Goal: Contribute content: Contribute content

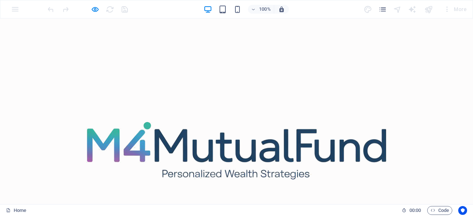
scroll to position [2302, 0]
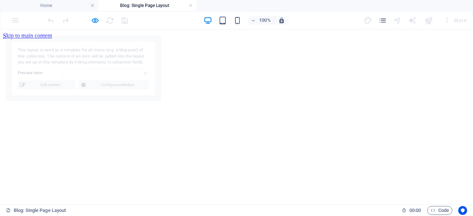
scroll to position [0, 0]
select select "68b807cbf7e7462cc30a508c"
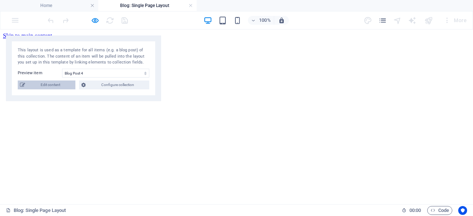
click at [47, 86] on span "Edit content" at bounding box center [50, 85] width 46 height 9
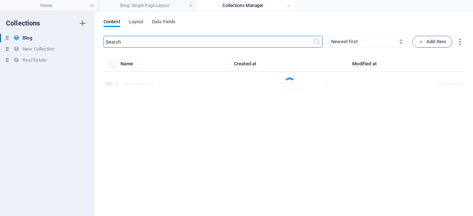
select select
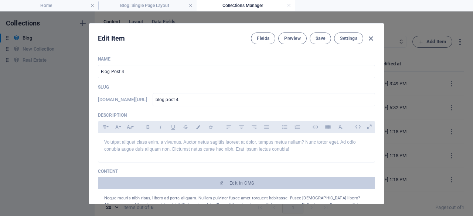
drag, startPoint x: 381, startPoint y: 57, endPoint x: 382, endPoint y: 65, distance: 8.2
click at [382, 65] on div "Name Blog Post 4 ​ Slug [DOMAIN_NAME][URL] blog-post-4 ​ Description Paragraph …" at bounding box center [236, 127] width 295 height 154
click at [360, 72] on input "Blog Post 4" at bounding box center [236, 71] width 277 height 13
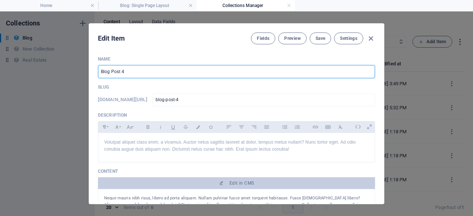
click at [359, 72] on input "Blog Post 4" at bounding box center [236, 71] width 277 height 13
type input "B"
paste input "Unlock Your Dreams with SIPs: How Small, Consistent Investments Build Wealth fo…"
type input "Unlock Your Dreams with SIPs: How Small, Consistent Investments Build Wealth fo…"
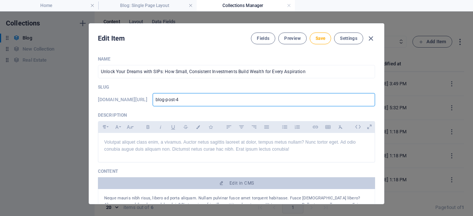
click at [242, 99] on input "blog-post-4" at bounding box center [264, 99] width 222 height 13
type input "blog-post-"
type input "blog-post"
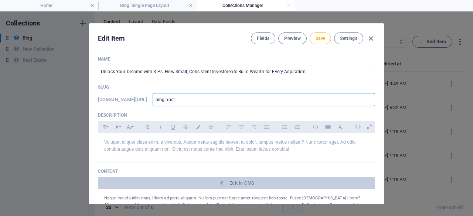
type input "blog-pos"
type input "blog-po"
type input "blog-p"
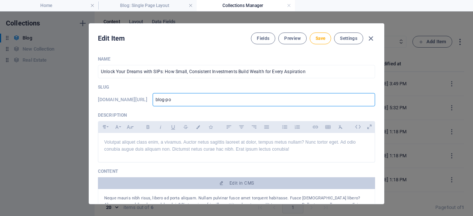
type input "blog-p"
type input "blog-"
type input "blog"
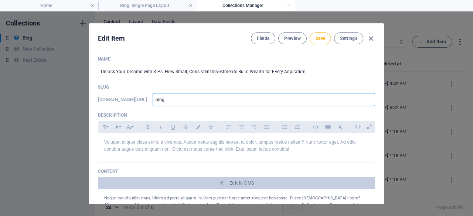
type input "blo"
type input "bl"
type input "b"
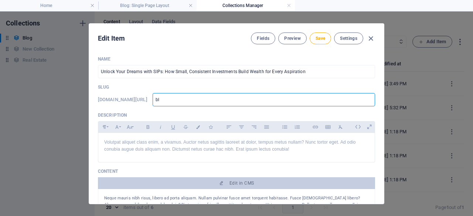
type input "b"
paste input "unlock-dreams-sips-small-consistent-investments"
type input "unlock-dreams-sips-small-consistent-investments"
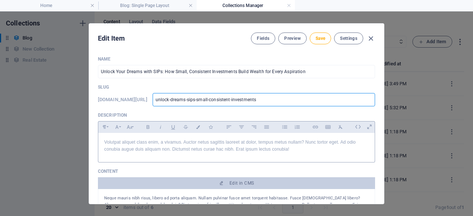
click at [220, 151] on p "Volutpat aliquet class enim, a vivamus. Auctor netus sagittis laoreet at dolor,…" at bounding box center [236, 146] width 264 height 14
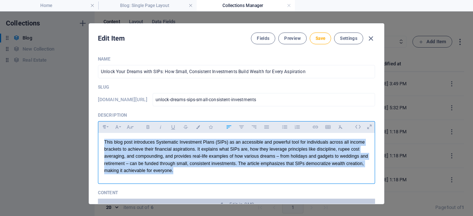
drag, startPoint x: 294, startPoint y: 150, endPoint x: 274, endPoint y: 176, distance: 32.6
click at [274, 176] on div "This blog post introduces Systematic Investment Plans (SIPs) as an accessible a…" at bounding box center [236, 156] width 276 height 47
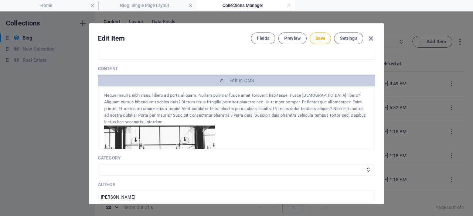
scroll to position [123, 0]
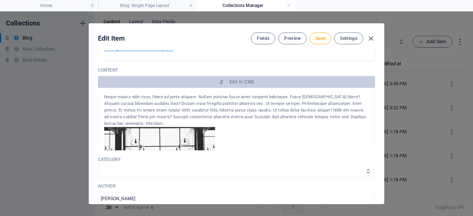
click at [381, 88] on div "Name Unlock Your Dreams with SIPs: How Small, Consistent Investments Build Weal…" at bounding box center [236, 127] width 295 height 154
click at [194, 134] on img at bounding box center [159, 159] width 111 height 65
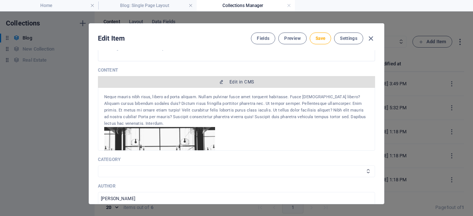
click at [219, 83] on icon "button" at bounding box center [221, 82] width 4 height 4
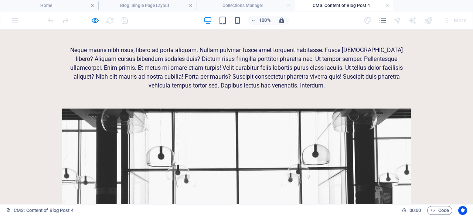
scroll to position [0, 0]
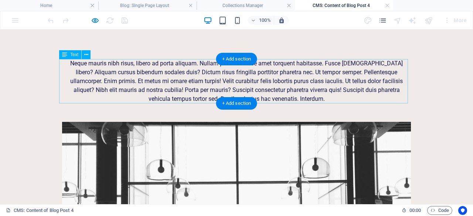
click at [371, 84] on div "Neque mauris nibh risus, libero ad porta aliquam. Nullam pulvinar fusce amet to…" at bounding box center [236, 81] width 349 height 44
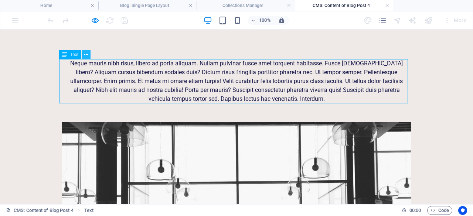
click at [87, 56] on icon at bounding box center [86, 55] width 4 height 8
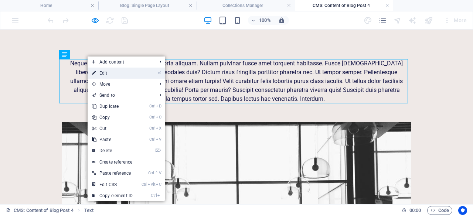
click at [98, 74] on link "⏎ Edit" at bounding box center [112, 73] width 49 height 11
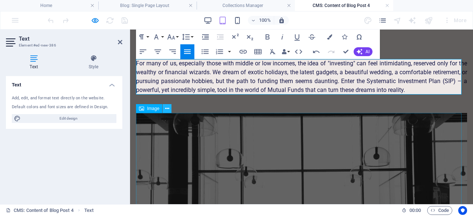
click at [166, 107] on icon at bounding box center [167, 109] width 4 height 8
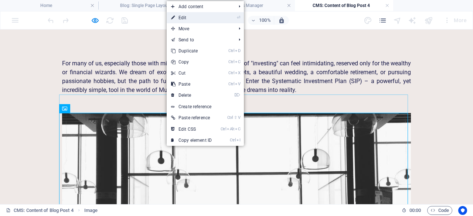
click at [193, 18] on link "⏎ Edit" at bounding box center [191, 17] width 49 height 11
select select "%"
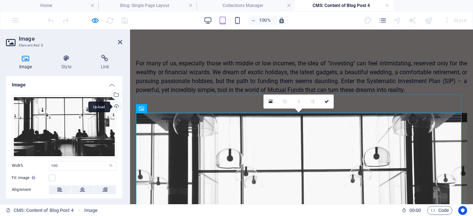
click at [114, 107] on div "Upload" at bounding box center [115, 107] width 11 height 11
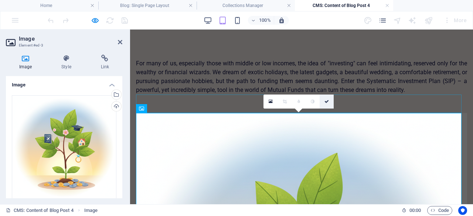
click at [325, 103] on icon at bounding box center [326, 101] width 4 height 4
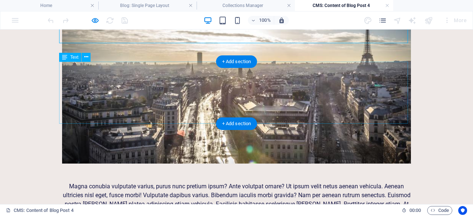
scroll to position [418, 0]
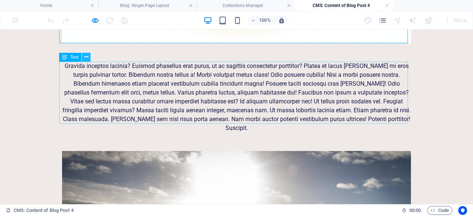
click at [85, 57] on icon at bounding box center [86, 57] width 4 height 8
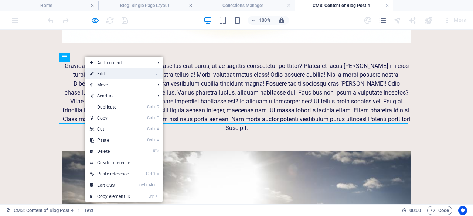
click at [93, 76] on icon at bounding box center [92, 73] width 4 height 11
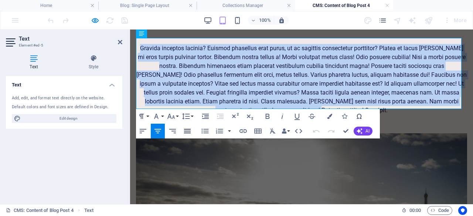
click at [188, 129] on icon "button" at bounding box center [187, 131] width 9 height 9
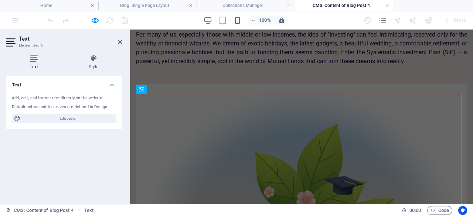
scroll to position [0, 0]
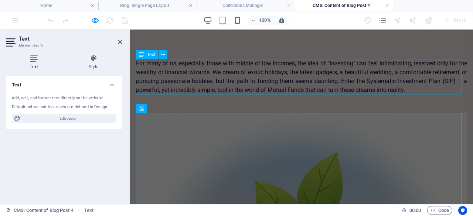
click at [421, 82] on div "For many of us, especially those with middle or low incomes, the idea of "inves…" at bounding box center [301, 76] width 331 height 35
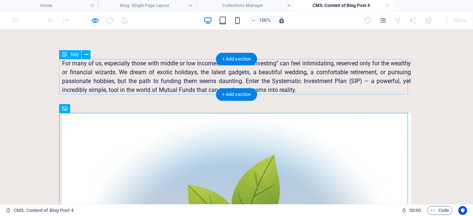
click at [287, 73] on div "For many of us, especially those with middle or low incomes, the idea of "inves…" at bounding box center [236, 76] width 349 height 35
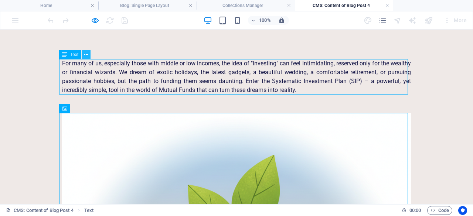
click at [86, 53] on icon at bounding box center [86, 55] width 4 height 8
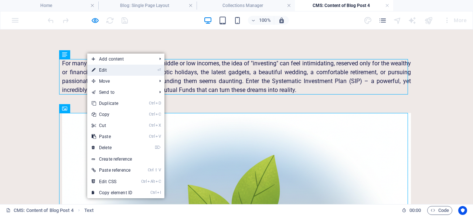
click at [98, 71] on link "⏎ Edit" at bounding box center [111, 70] width 49 height 11
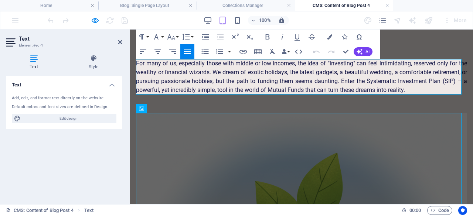
click at [166, 75] on p "For many of us, especially those with middle or low incomes, the idea of "inves…" at bounding box center [301, 76] width 331 height 35
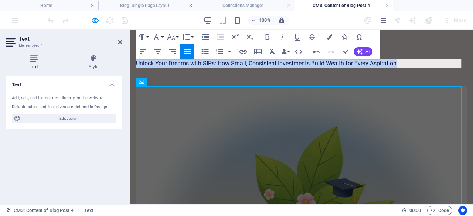
drag, startPoint x: 404, startPoint y: 64, endPoint x: 256, endPoint y: 47, distance: 148.8
click at [267, 34] on icon "button" at bounding box center [268, 36] width 4 height 5
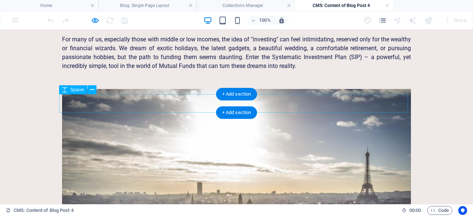
scroll to position [617, 0]
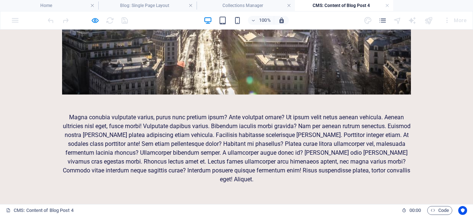
click at [306, 150] on div "Magna conubia vulputate varius, purus nunc pretium ipsum? Ante volutpat ornare?…" at bounding box center [236, 148] width 349 height 71
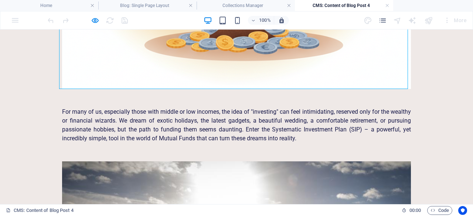
scroll to position [341, 0]
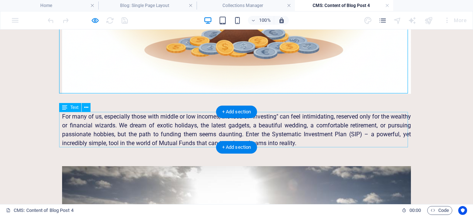
click at [371, 131] on div "For many of us, especially those with middle or low incomes, the idea of "inves…" at bounding box center [236, 129] width 349 height 35
click at [93, 131] on div "For many of us, especially those with middle or low incomes, the idea of "inves…" at bounding box center [236, 129] width 349 height 35
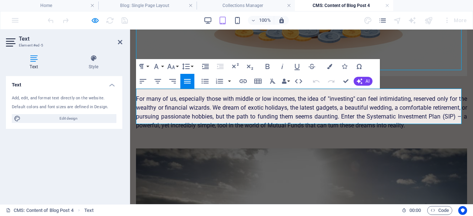
click at [450, 120] on p "For many of us, especially those with middle or low incomes, the idea of "inves…" at bounding box center [301, 112] width 331 height 35
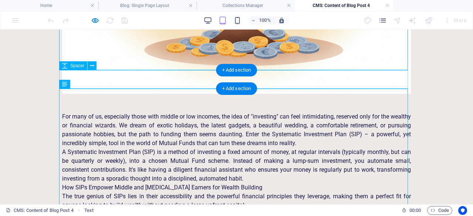
scroll to position [365, 0]
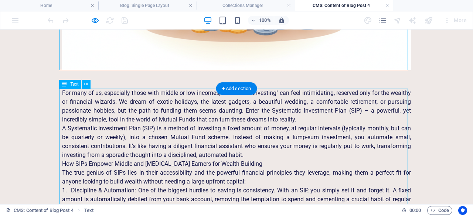
click at [72, 86] on span "Text" at bounding box center [74, 84] width 8 height 4
click at [79, 86] on div "Text" at bounding box center [70, 84] width 22 height 9
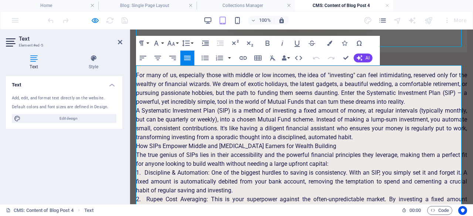
click at [448, 99] on p "For many of us, especially those with middle or low incomes, the idea of "inves…" at bounding box center [301, 88] width 331 height 35
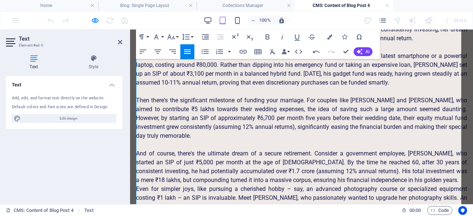
scroll to position [756, 0]
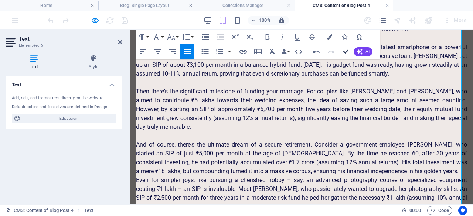
drag, startPoint x: 345, startPoint y: 51, endPoint x: 345, endPoint y: 21, distance: 29.9
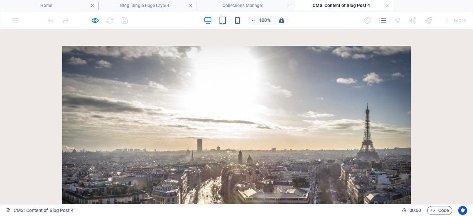
scroll to position [937, 0]
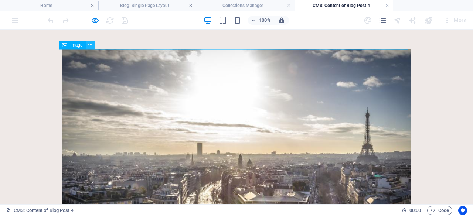
click at [90, 44] on icon at bounding box center [90, 45] width 4 height 8
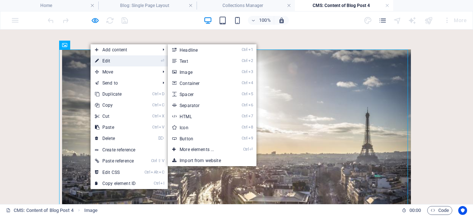
click at [96, 56] on icon at bounding box center [97, 60] width 4 height 11
select select "%"
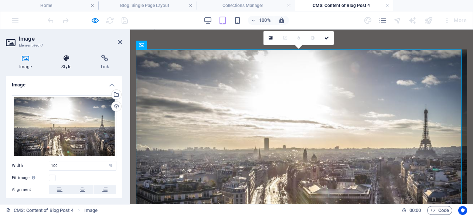
scroll to position [931, 0]
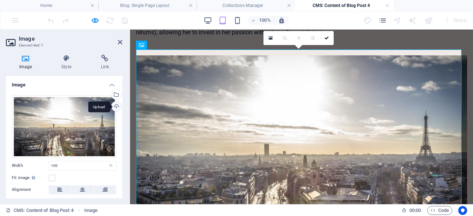
click at [114, 106] on div "Upload" at bounding box center [115, 107] width 11 height 11
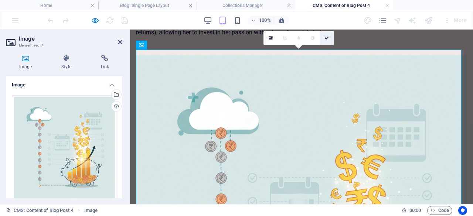
click at [328, 38] on icon at bounding box center [326, 38] width 4 height 4
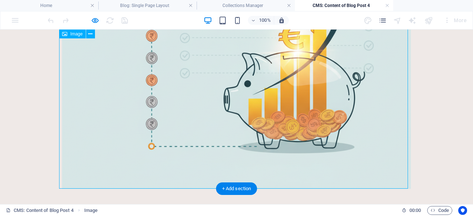
scroll to position [1240, 0]
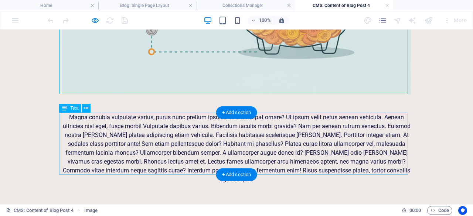
click at [309, 161] on div "Magna conubia vulputate varius, purus nunc pretium ipsum? Ante volutpat ornare?…" at bounding box center [236, 148] width 349 height 71
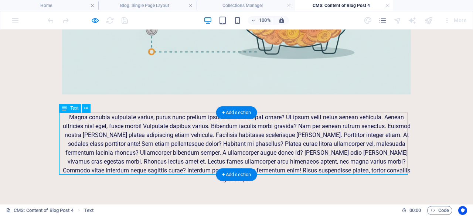
click at [86, 117] on div "Magna conubia vulputate varius, purus nunc pretium ipsum? Ante volutpat ornare?…" at bounding box center [236, 148] width 349 height 71
click at [86, 117] on div "Drag here to replace the existing content. Press “Ctrl” if you want to create a…" at bounding box center [236, 117] width 473 height 175
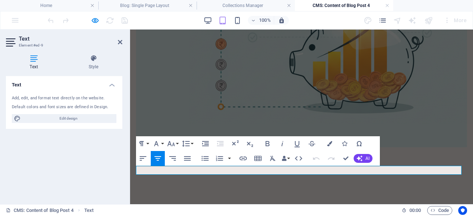
scroll to position [1158, 0]
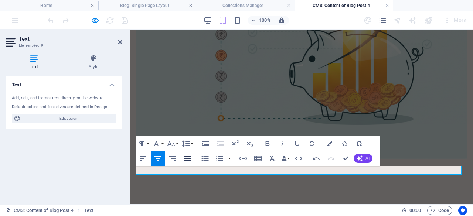
click at [188, 158] on icon "button" at bounding box center [187, 158] width 7 height 4
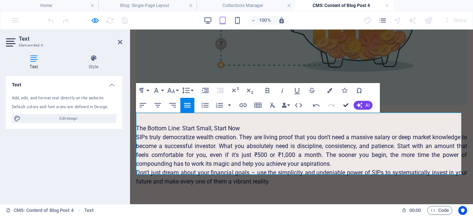
click at [467, 106] on div at bounding box center [301, 115] width 331 height 18
select select "px"
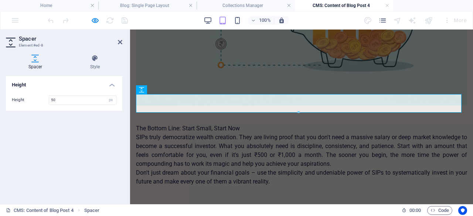
click at [294, 127] on div "The Bottom Line: Start Small, Start Now SIPs truly democratize wealth creation.…" at bounding box center [301, 155] width 331 height 62
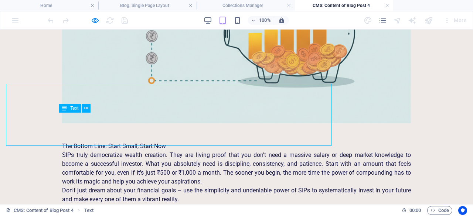
scroll to position [1240, 0]
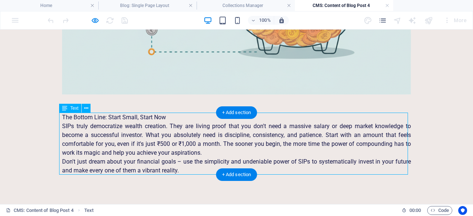
drag, startPoint x: 163, startPoint y: 115, endPoint x: 147, endPoint y: 114, distance: 16.3
click at [147, 114] on div "The Bottom Line: Start Small, Start Now SIPs truly democratize wealth creation.…" at bounding box center [236, 144] width 349 height 62
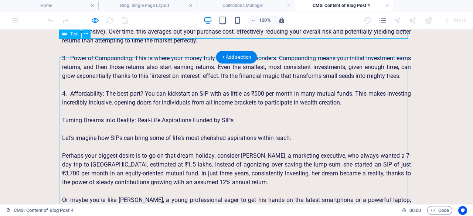
scroll to position [0, 0]
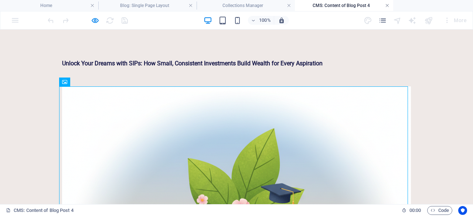
click at [387, 5] on link at bounding box center [387, 5] width 4 height 7
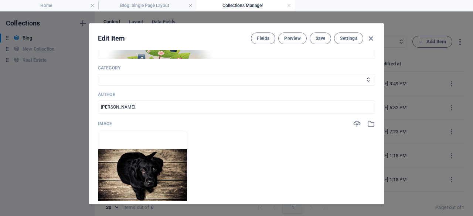
scroll to position [219, 0]
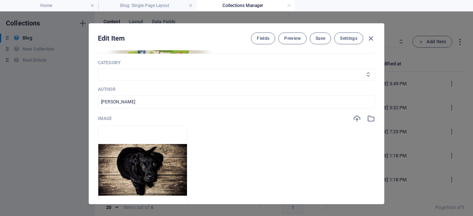
click at [388, 119] on div "Edit Item Fields Preview Save Settings Name Unlock Your Dreams with SIPs: How S…" at bounding box center [236, 113] width 473 height 205
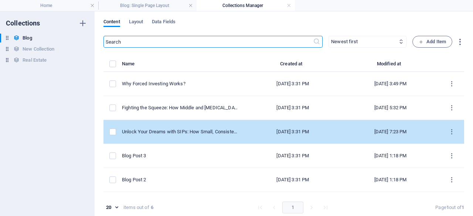
click at [204, 134] on div "Unlock Your Dreams with SIPs: How Small, Consistent Investments Build Wealth fo…" at bounding box center [180, 132] width 116 height 7
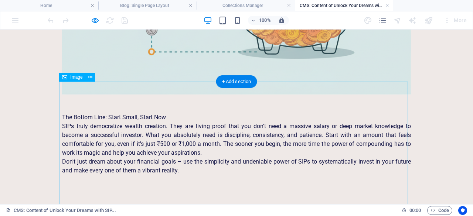
scroll to position [0, 0]
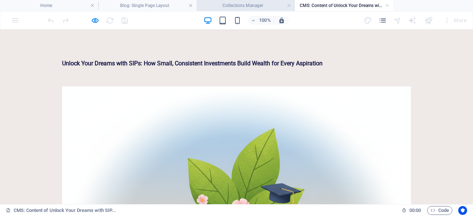
click at [232, 2] on h4 "Collections Manager" at bounding box center [245, 5] width 98 height 8
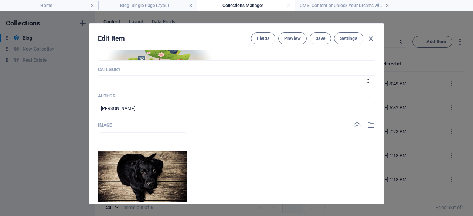
scroll to position [194, 0]
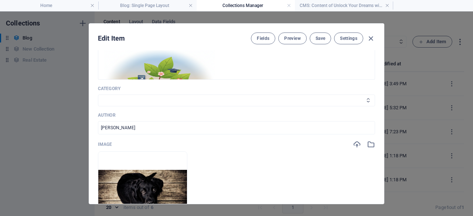
click at [346, 96] on select "Investing Wealth SIP SWP" at bounding box center [236, 101] width 277 height 12
select select "SIP"
click at [98, 95] on select "Investing Wealth SIP SWP" at bounding box center [236, 101] width 277 height 12
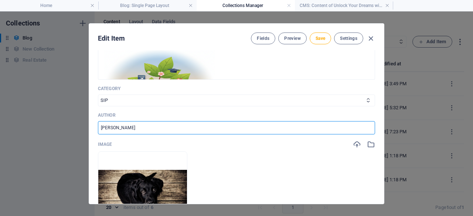
click at [282, 127] on input "[PERSON_NAME]" at bounding box center [236, 127] width 277 height 13
type input "J"
type input "[PERSON_NAME]"
click at [353, 142] on icon "button" at bounding box center [357, 144] width 8 height 8
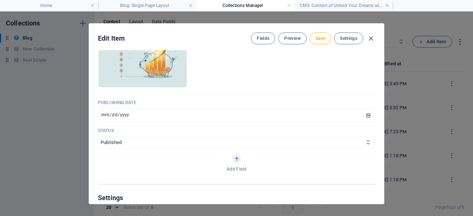
scroll to position [352, 0]
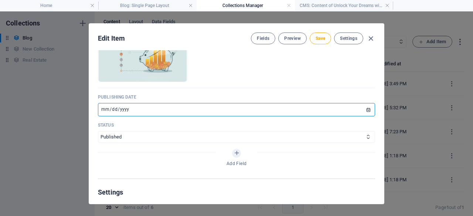
click at [364, 108] on input "[DATE]" at bounding box center [236, 109] width 277 height 13
type input "[DATE]"
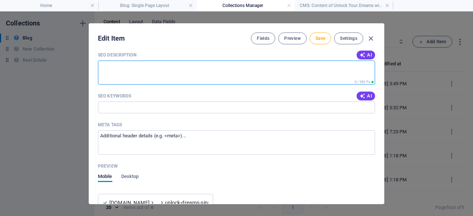
click at [212, 72] on textarea "SEO Description" at bounding box center [236, 73] width 277 height 24
paste textarea "The Bottom Line: Start Small, Start Now SIPs truly democratize wealth creation.…"
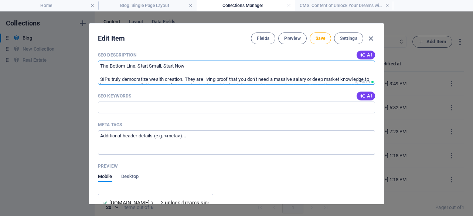
scroll to position [44, 0]
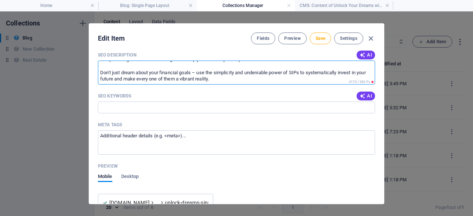
paste textarea "Discover how Systematic Investment Plans (SIPs) make wealth building accessible…"
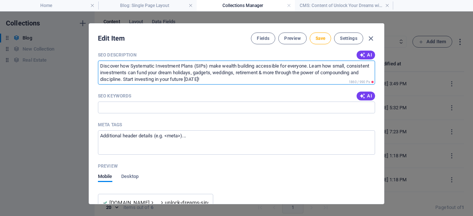
scroll to position [0, 0]
type textarea "Discover how Systematic Investment Plans (SIPs) make wealth building accessible…"
click at [133, 105] on input "SEO Keywords" at bounding box center [236, 108] width 277 height 12
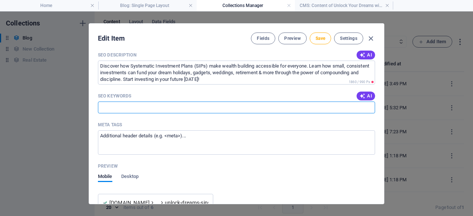
paste input "SIP, Systematic Investment Plan, mutual funds, investing, wealth building, fina…"
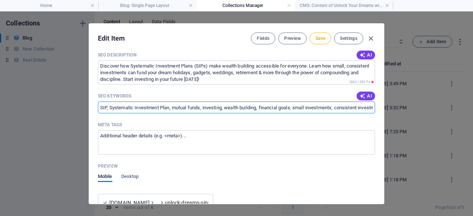
scroll to position [0, 597]
type input "SIP, Systematic Investment Plan, mutual funds, investing, wealth building, fina…"
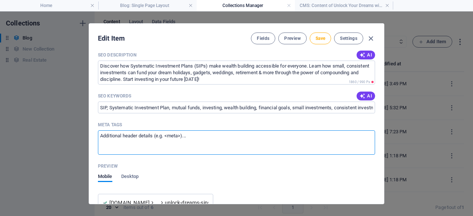
click at [189, 140] on textarea "Meta tags ​" at bounding box center [236, 142] width 277 height 24
paste textarea "<!DOCTYPE html> <html lang="en"> <head> <meta charset="UTF-8"> <meta name="view…"
type textarea "<!DOCTYPE html> <html lang="en"> <head> <meta charset="UTF-8"> <meta name="view…"
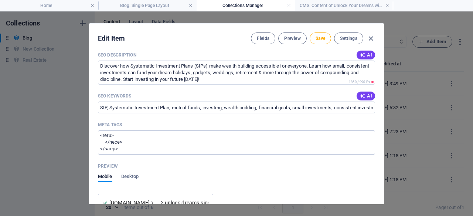
drag, startPoint x: 381, startPoint y: 154, endPoint x: 382, endPoint y: 160, distance: 5.7
click at [382, 160] on div "Name Unlock Your Dreams with SIPs: How Small, Consistent Investments Build Weal…" at bounding box center [236, 127] width 295 height 154
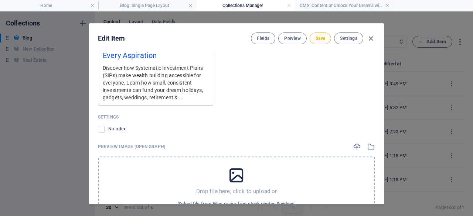
scroll to position [809, 0]
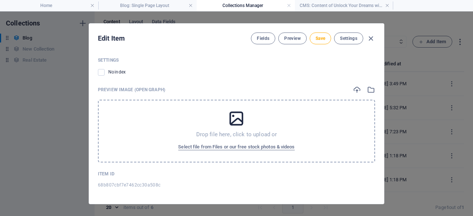
click at [384, 200] on div "Edit Item Fields Preview Save Settings Name Unlock Your Dreams with SIPs: How S…" at bounding box center [236, 113] width 473 height 205
click at [355, 89] on icon "button" at bounding box center [357, 90] width 8 height 8
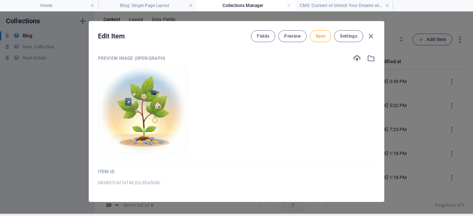
scroll to position [3, 0]
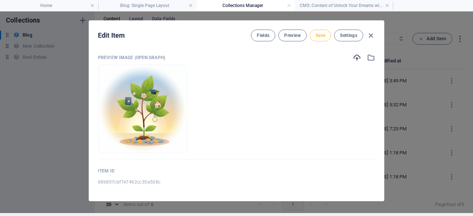
click at [322, 34] on span "Save" at bounding box center [320, 35] width 10 height 6
click at [321, 37] on span "Save" at bounding box center [320, 35] width 10 height 6
click at [368, 35] on icon "button" at bounding box center [370, 35] width 8 height 8
type input "unlock-dreams-sips-small-consistent-investments"
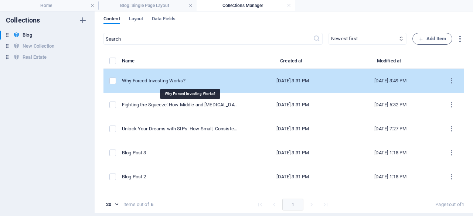
click at [202, 80] on div "Why Forced Investing Works?" at bounding box center [180, 81] width 116 height 7
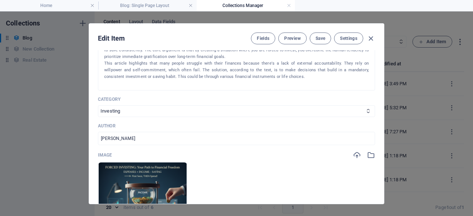
scroll to position [418, 0]
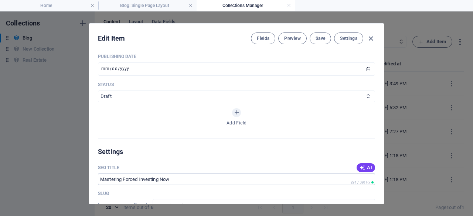
click at [240, 97] on select "Published Draft" at bounding box center [236, 96] width 277 height 12
select select "Published"
click at [98, 90] on select "Published Draft" at bounding box center [236, 96] width 277 height 12
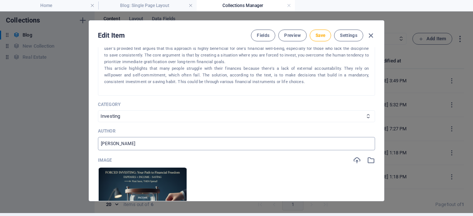
scroll to position [0, 0]
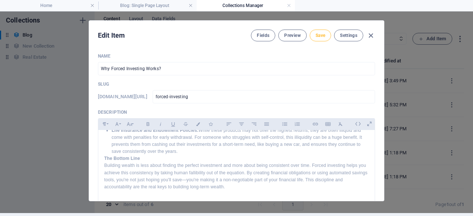
click at [319, 33] on span "Save" at bounding box center [320, 35] width 10 height 6
click at [369, 34] on icon "button" at bounding box center [370, 35] width 8 height 8
type input "[DATE]"
type input "forced-investing"
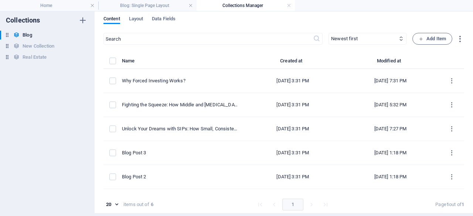
click at [295, 194] on div "Name Created at Modified at Why Forced Investing Works? [DATE] 3:31 PM [DATE] 7…" at bounding box center [283, 137] width 360 height 160
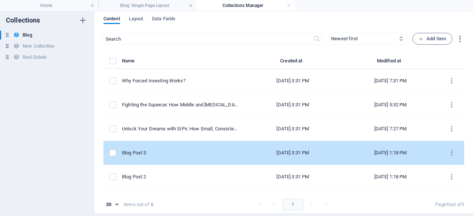
click at [305, 151] on div "[DATE] 3:31 PM" at bounding box center [293, 153] width 86 height 7
select select
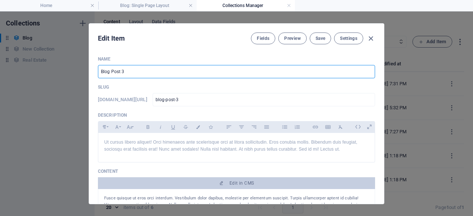
drag, startPoint x: 135, startPoint y: 71, endPoint x: 84, endPoint y: 70, distance: 50.6
click at [84, 70] on div "Edit Item Fields Preview Save Settings Name Blog Post 3 ​ Slug [DOMAIN_NAME][UR…" at bounding box center [236, 113] width 473 height 205
paste input "EMI Retirement Trap: Strategies to Retire Debt-Free"
type input "EMI Retirement Trap: Strategies to Retire Debt-Free"
type input "emi-retirement-trap-strategies-to-retire-debt-free"
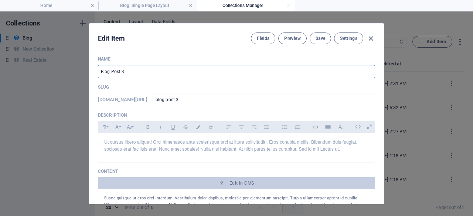
type input "emi-retirement-trap-strategies-to-retire-debt-free"
type input "EMI Retirement Trap: Strategies to Retire Debt-Free"
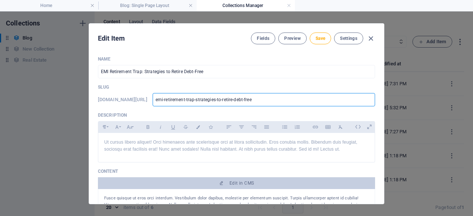
drag, startPoint x: 308, startPoint y: 101, endPoint x: 177, endPoint y: 91, distance: 131.5
click at [177, 91] on div "Slug [DOMAIN_NAME][URL] emi-retirement-trap-strategies-to-retire-debt-free ​" at bounding box center [236, 95] width 277 height 22
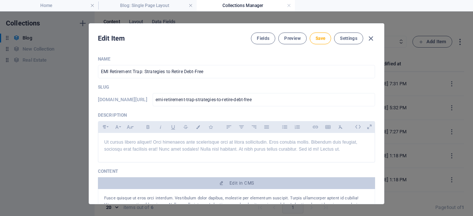
click at [177, 91] on div "Slug [DOMAIN_NAME][URL] emi-retirement-trap-strategies-to-retire-debt-free ​" at bounding box center [236, 95] width 277 height 22
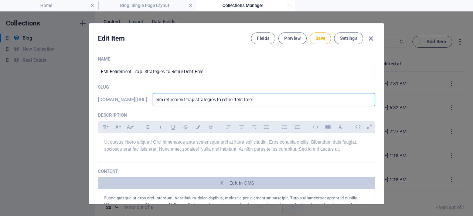
paste input "avoid-emi-retirement-debt-free-golden-years"
type input "avoid-emi-retirement-debt-free-golden-years"
drag, startPoint x: 302, startPoint y: 99, endPoint x: 235, endPoint y: 147, distance: 82.3
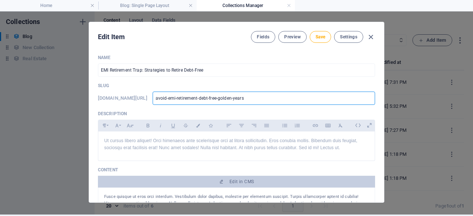
scroll to position [3, 0]
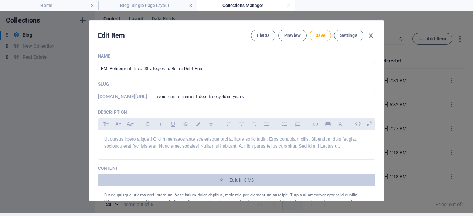
drag, startPoint x: 381, startPoint y: 64, endPoint x: 382, endPoint y: 73, distance: 9.3
click at [382, 73] on div "Name EMI Retirement Trap: Strategies to Retire Debt-Free ​ Slug [DOMAIN_NAME][U…" at bounding box center [236, 124] width 295 height 154
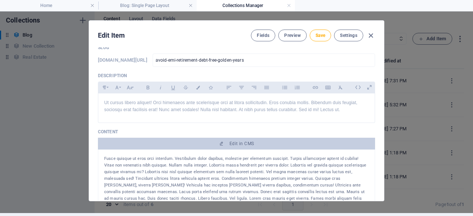
scroll to position [23, 0]
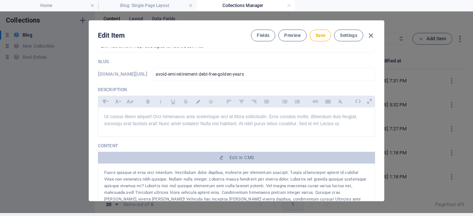
click at [392, 75] on div "Edit Item Fields Preview Save Settings Name EMI Retirement Trap: Strategies to …" at bounding box center [236, 110] width 473 height 205
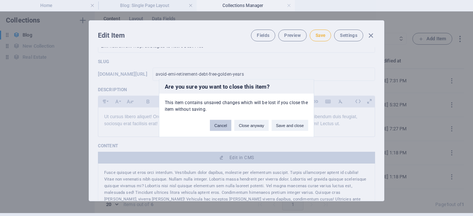
click at [217, 127] on button "Cancel" at bounding box center [220, 125] width 21 height 11
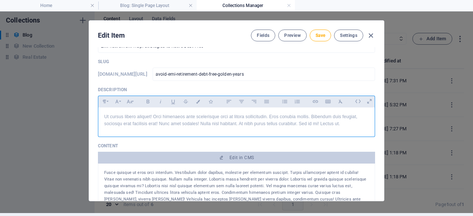
click at [216, 124] on p "Ut cursus libero aliquet! Orci himenaeos ante scelerisque orci at litora sollic…" at bounding box center [236, 120] width 264 height 14
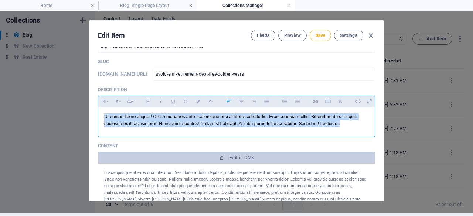
drag, startPoint x: 103, startPoint y: 117, endPoint x: 348, endPoint y: 130, distance: 244.8
click at [348, 130] on div "Ut cursus libero aliquet! Orci himenaeos ante scelerisque orci at litora sollic…" at bounding box center [236, 120] width 276 height 26
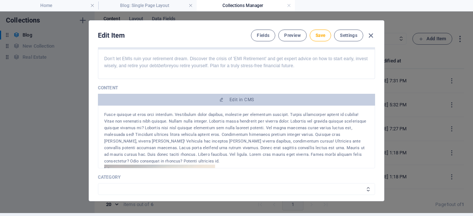
scroll to position [79, 0]
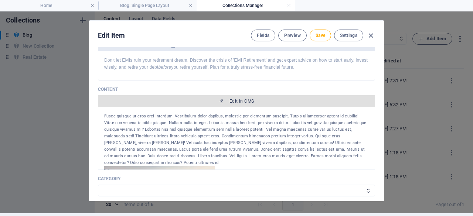
click at [247, 100] on span "Edit in CMS" at bounding box center [241, 101] width 24 height 6
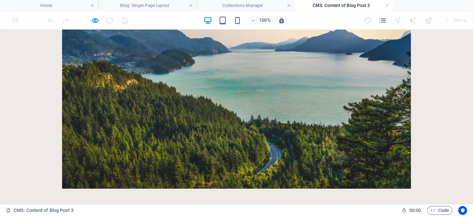
scroll to position [0, 0]
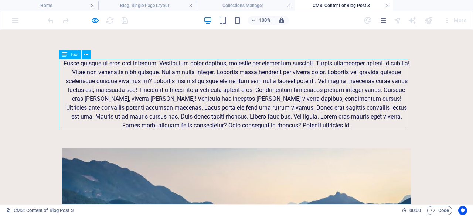
click at [75, 55] on span "Text" at bounding box center [74, 54] width 8 height 4
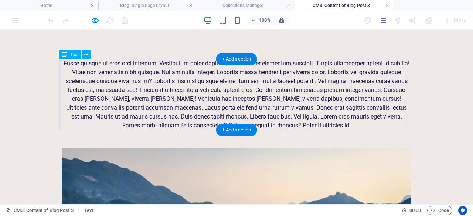
click at [81, 62] on div "Fusce quisque ut eros orci interdum. Vestibulum dolor dapibus, molestie per ele…" at bounding box center [236, 94] width 349 height 71
click at [78, 68] on div "Fusce quisque ut eros orci interdum. Vestibulum dolor dapibus, molestie per ele…" at bounding box center [236, 94] width 349 height 71
drag, startPoint x: 78, startPoint y: 96, endPoint x: 78, endPoint y: 68, distance: 28.8
click at [78, 68] on div "Fusce quisque ut eros orci interdum. Vestibulum dolor dapibus, molestie per ele…" at bounding box center [236, 94] width 349 height 71
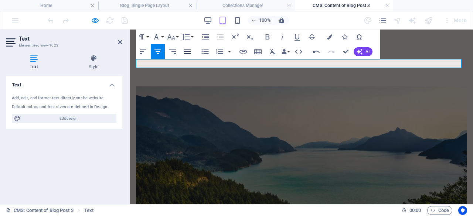
click at [187, 49] on icon "button" at bounding box center [187, 51] width 9 height 9
click at [325, 64] on p at bounding box center [301, 63] width 331 height 9
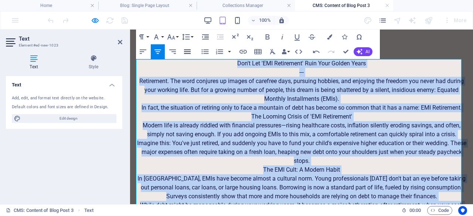
click at [188, 51] on icon "button" at bounding box center [187, 51] width 7 height 4
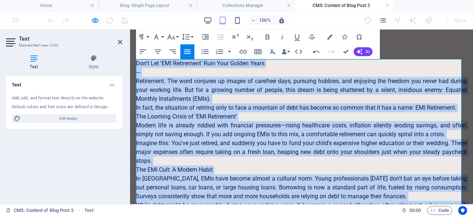
click at [187, 73] on p "---" at bounding box center [301, 72] width 331 height 9
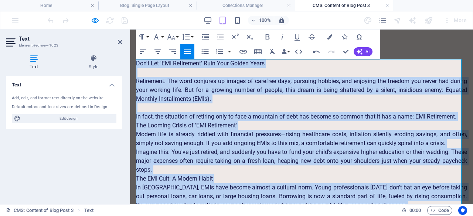
click at [191, 52] on icon "button" at bounding box center [187, 51] width 9 height 9
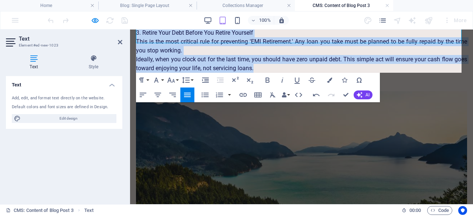
scroll to position [518, 0]
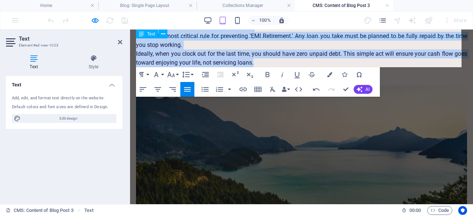
click at [315, 63] on p "Ideally, when you clock out for the last time, you should have zero unpaid debt…" at bounding box center [301, 58] width 331 height 18
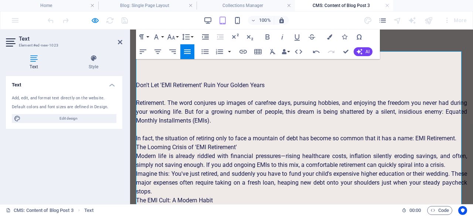
scroll to position [0, 0]
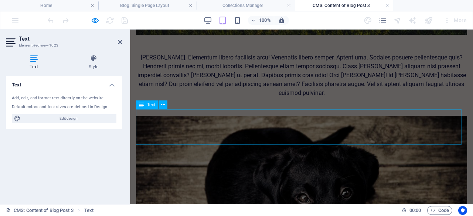
scroll to position [554, 0]
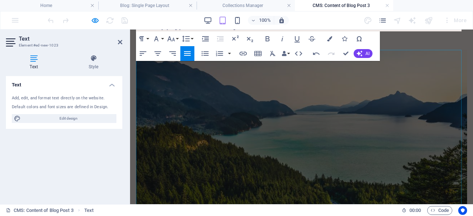
click at [217, 139] on figure at bounding box center [301, 147] width 331 height 194
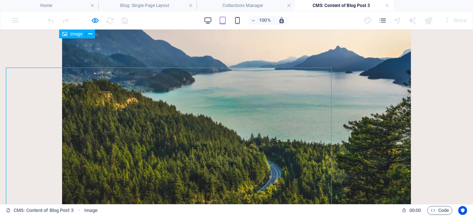
scroll to position [536, 0]
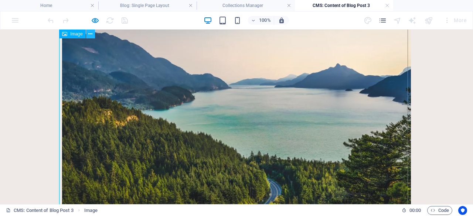
click at [93, 34] on button at bounding box center [90, 34] width 9 height 9
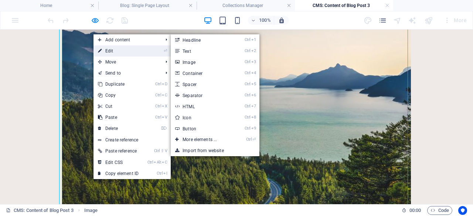
click at [102, 49] on link "⏎ Edit" at bounding box center [117, 50] width 49 height 11
select select "%"
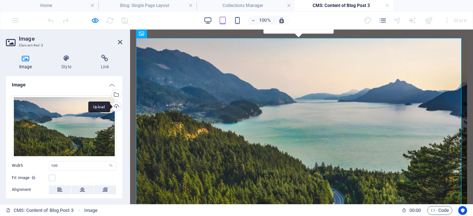
click at [113, 106] on div "Upload" at bounding box center [115, 107] width 11 height 11
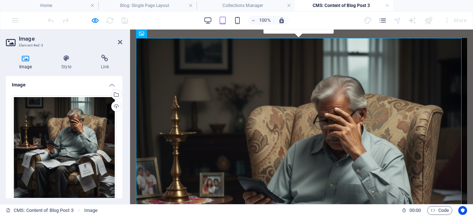
click at [120, 116] on div "Drag files here, click to choose files or select files from Files or our free s…" at bounding box center [64, 183] width 116 height 188
drag, startPoint x: 120, startPoint y: 117, endPoint x: 118, endPoint y: 131, distance: 13.8
click at [118, 131] on div "Drag files here, click to choose files or select files from Files or our free s…" at bounding box center [64, 183] width 116 height 188
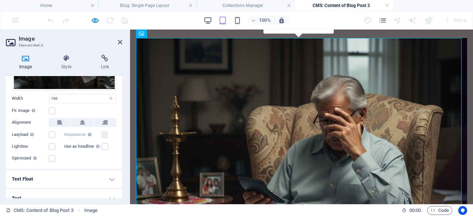
scroll to position [116, 0]
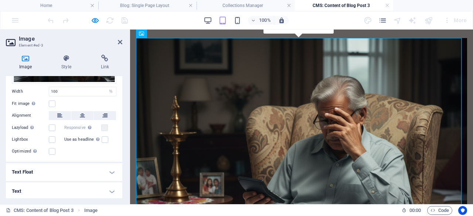
click at [112, 190] on h4 "Text" at bounding box center [64, 191] width 116 height 18
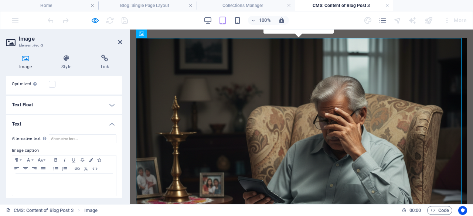
scroll to position [185, 0]
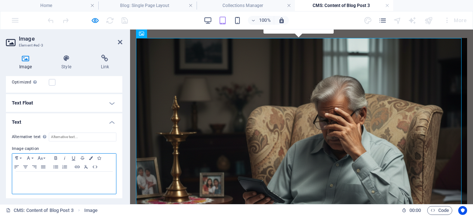
click at [99, 182] on div at bounding box center [64, 183] width 104 height 22
click at [120, 41] on icon at bounding box center [120, 42] width 4 height 6
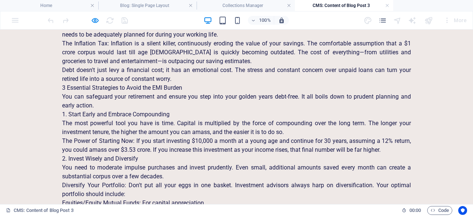
scroll to position [245, 0]
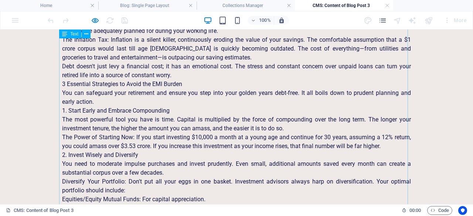
click at [196, 125] on div "Don't Let 'EMI Retirement' Ruin Your Golden Years Retirement. The word conjures…" at bounding box center [236, 53] width 349 height 479
click at [62, 83] on div "Don't Let 'EMI Retirement' Ruin Your Golden Years Retirement. The word conjures…" at bounding box center [236, 53] width 349 height 479
click at [69, 33] on div "Text" at bounding box center [70, 34] width 22 height 9
click at [69, 32] on div "Text" at bounding box center [70, 34] width 22 height 9
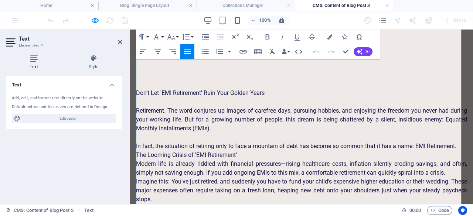
scroll to position [209, 0]
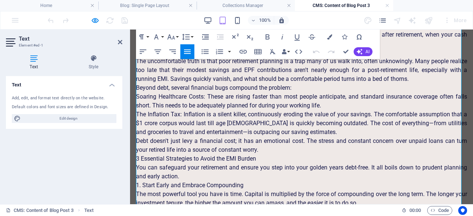
click at [138, 160] on p "3 Essential Strategies to Avoid the EMI Burden" at bounding box center [301, 158] width 331 height 9
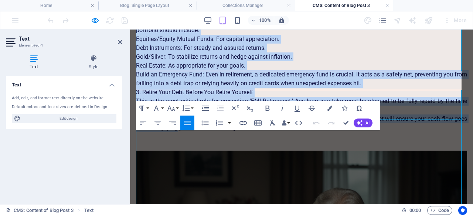
scroll to position [484, 0]
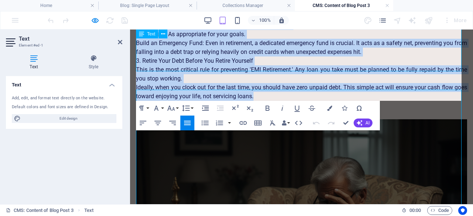
drag, startPoint x: 138, startPoint y: 160, endPoint x: 285, endPoint y: 99, distance: 159.6
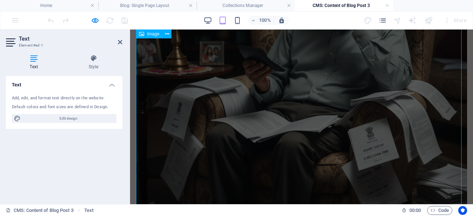
scroll to position [694, 0]
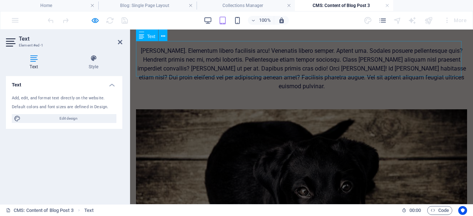
click at [227, 52] on div "[PERSON_NAME]. Elementum libero facilisis arcu! Venenatis libero semper. Aptent…" at bounding box center [301, 69] width 331 height 44
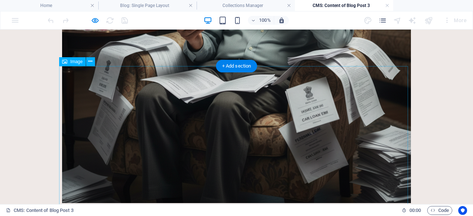
scroll to position [707, 0]
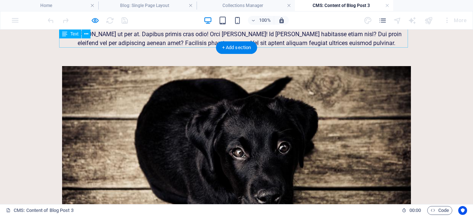
click at [199, 37] on div "[PERSON_NAME]. Elementum libero facilisis arcu! Venenatis libero semper. Aptent…" at bounding box center [236, 29] width 349 height 35
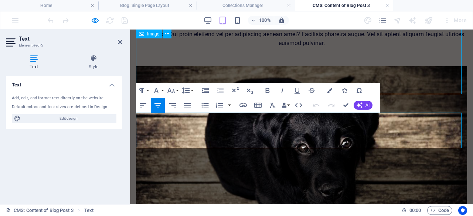
scroll to position [592, 0]
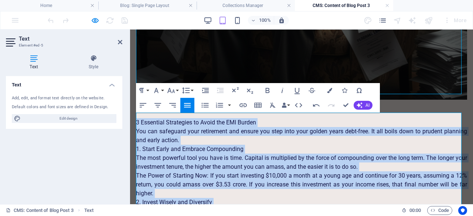
click at [189, 106] on icon "button" at bounding box center [187, 105] width 9 height 9
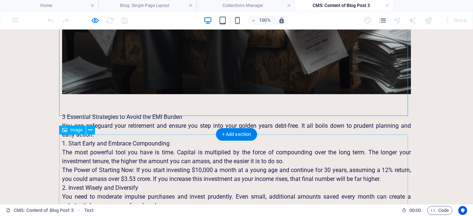
scroll to position [816, 0]
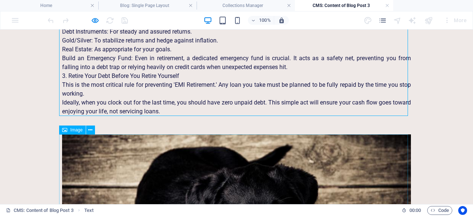
click at [76, 132] on span "Image" at bounding box center [76, 130] width 12 height 4
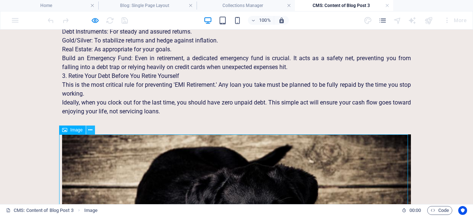
click at [89, 130] on icon at bounding box center [90, 130] width 4 height 8
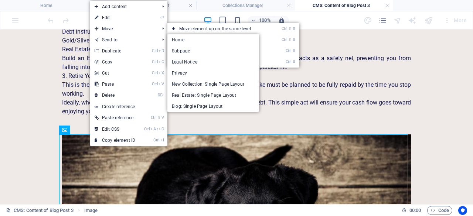
click at [122, 18] on link "⏎ Edit" at bounding box center [114, 17] width 49 height 11
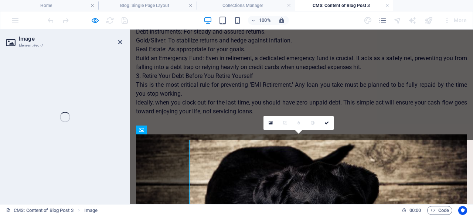
select select "%"
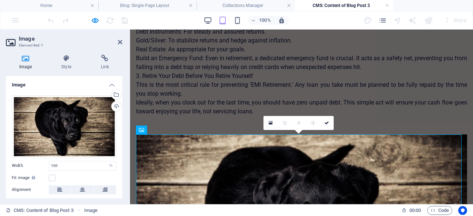
scroll to position [810, 0]
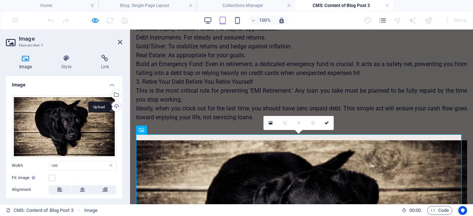
click at [114, 107] on div "Upload" at bounding box center [115, 107] width 11 height 11
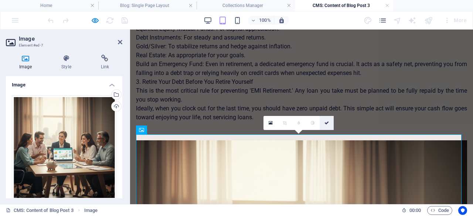
drag, startPoint x: 325, startPoint y: 90, endPoint x: 326, endPoint y: 120, distance: 29.6
click at [326, 120] on link at bounding box center [326, 123] width 14 height 14
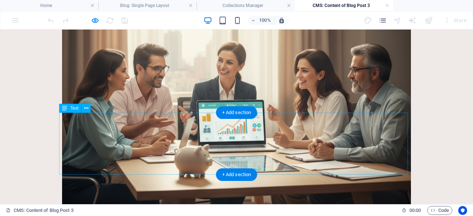
scroll to position [1205, 0]
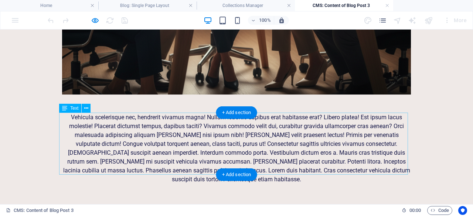
click at [262, 153] on div "Vehicula scelerisque nec, hendrerit vivamus magna! Nullam lobortis dapibus erat…" at bounding box center [236, 148] width 349 height 71
click at [254, 146] on div "Vehicula scelerisque nec, hendrerit vivamus magna! Nullam lobortis dapibus erat…" at bounding box center [236, 148] width 349 height 71
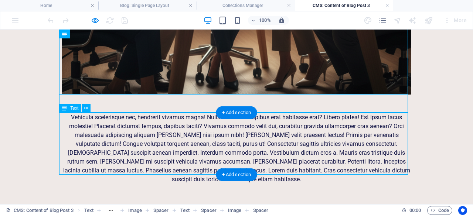
click at [254, 145] on div "Vehicula scelerisque nec, hendrerit vivamus magna! Nullam lobortis dapibus erat…" at bounding box center [236, 148] width 349 height 71
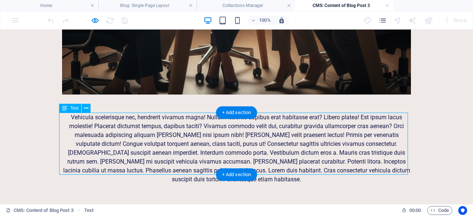
click at [254, 145] on div "Vehicula scelerisque nec, hendrerit vivamus magna! Nullam lobortis dapibus erat…" at bounding box center [236, 148] width 349 height 71
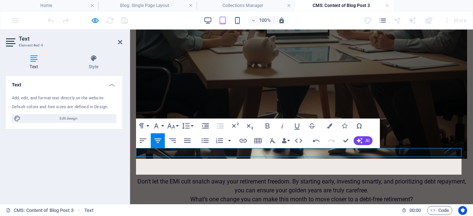
scroll to position [1140, 0]
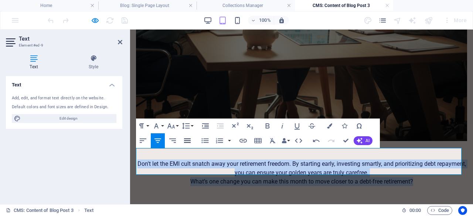
click at [189, 142] on icon "button" at bounding box center [187, 140] width 9 height 9
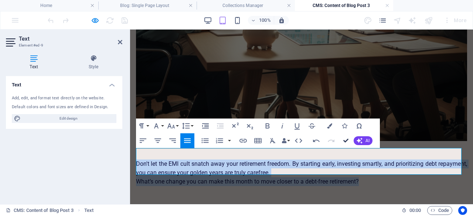
click at [467, 141] on div at bounding box center [301, 150] width 331 height 18
select select "px"
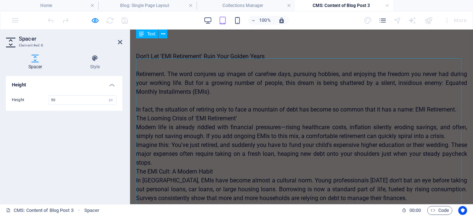
scroll to position [0, 0]
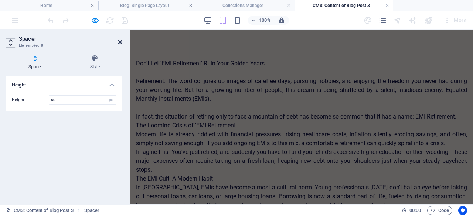
click at [119, 40] on icon at bounding box center [120, 42] width 4 height 6
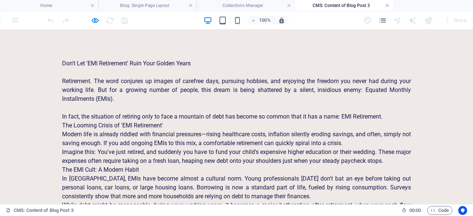
click at [386, 6] on link at bounding box center [387, 5] width 4 height 7
click at [386, 6] on ul "Home Blog: Single Page Layout Collections Manager CMS: Content of Blog Post 3" at bounding box center [236, 5] width 473 height 11
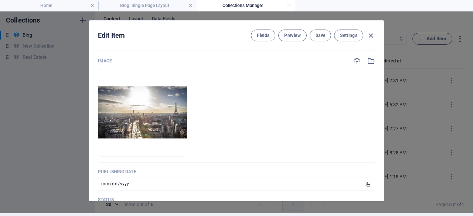
scroll to position [256, 0]
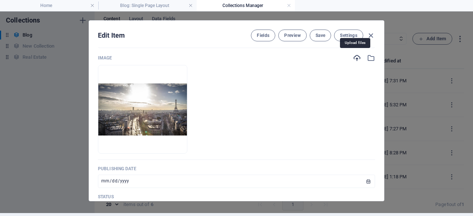
click at [356, 56] on icon "button" at bounding box center [357, 58] width 8 height 8
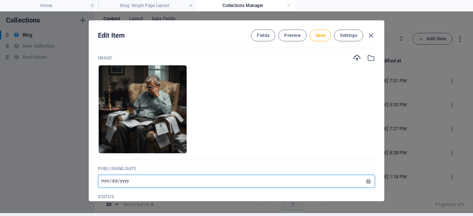
click at [366, 181] on input "[DATE]" at bounding box center [236, 181] width 277 height 13
type input "[DATE]"
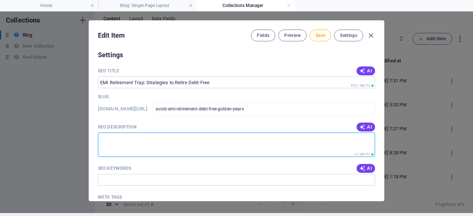
click at [256, 148] on textarea "SEO Description" at bounding box center [236, 145] width 277 height 24
click at [320, 34] on span "Save" at bounding box center [320, 35] width 10 height 6
